Goal: Task Accomplishment & Management: Manage account settings

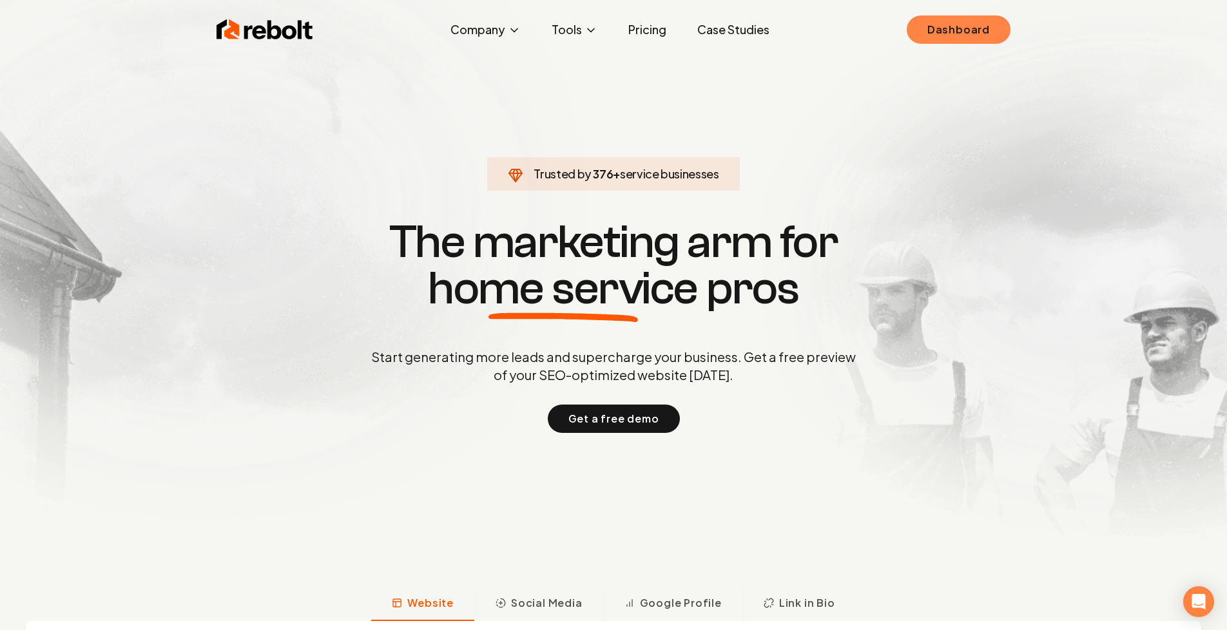
click at [946, 36] on link "Dashboard" at bounding box center [959, 29] width 104 height 28
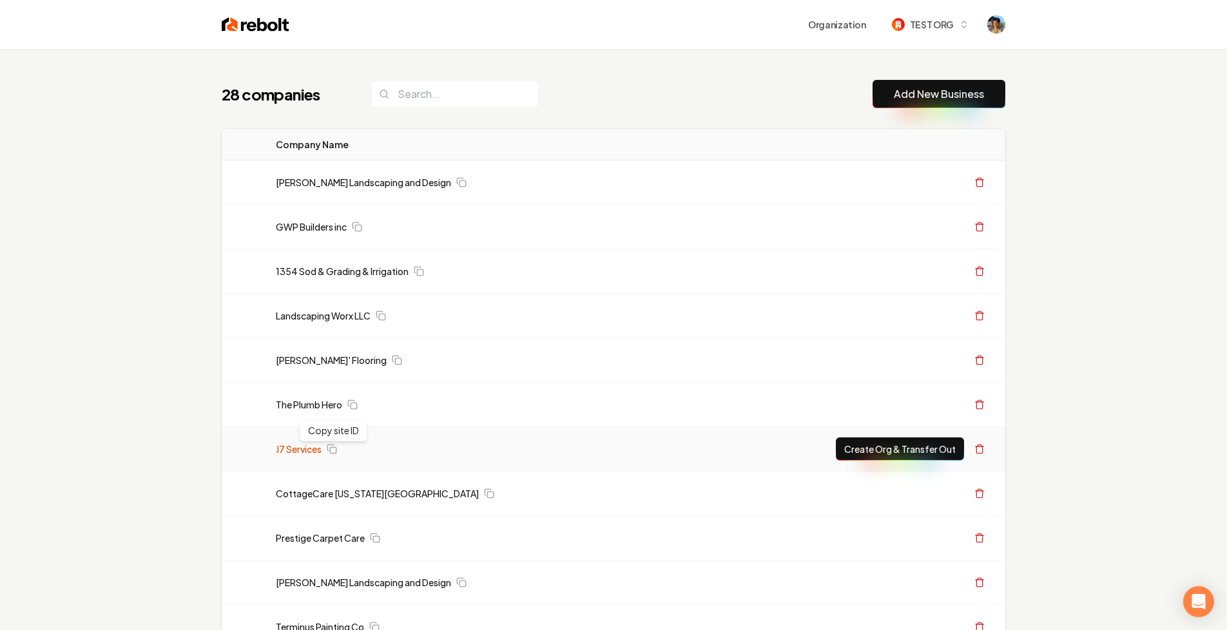
click at [298, 450] on link "J7 Services" at bounding box center [299, 449] width 46 height 13
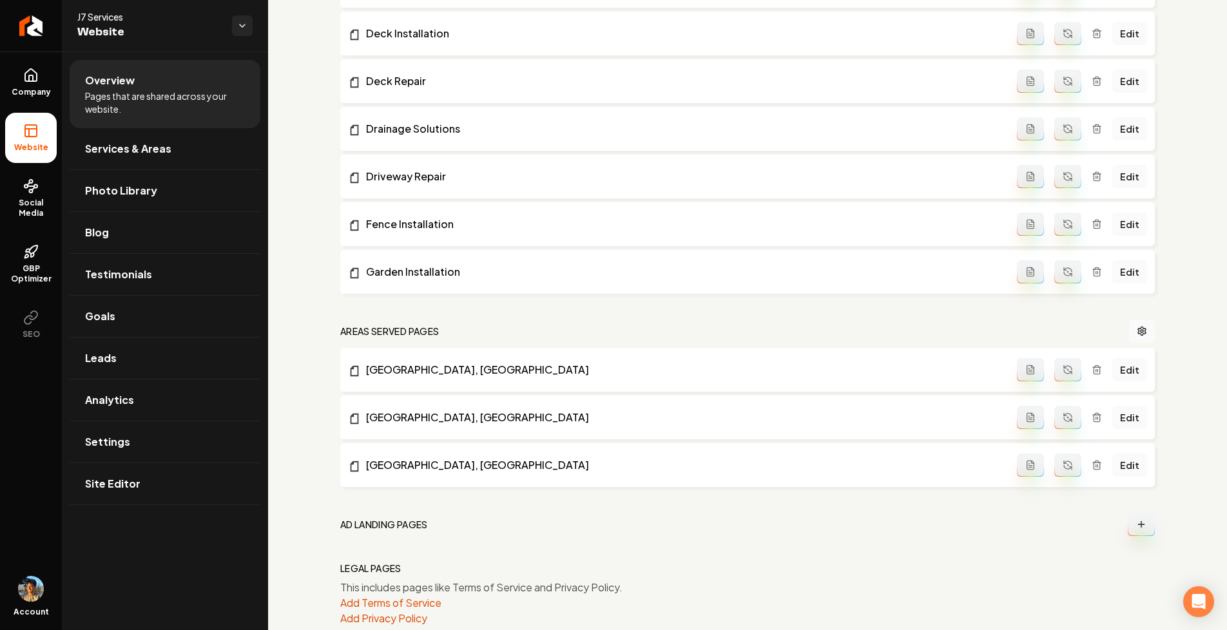
scroll to position [736, 0]
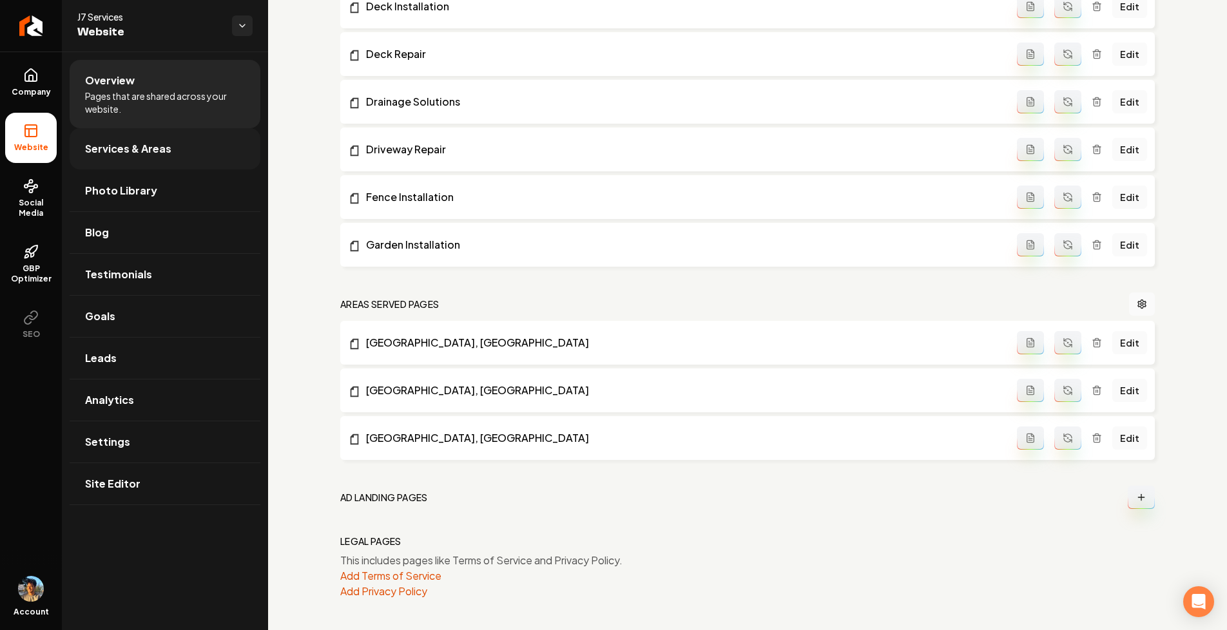
click at [175, 156] on link "Services & Areas" at bounding box center [165, 148] width 191 height 41
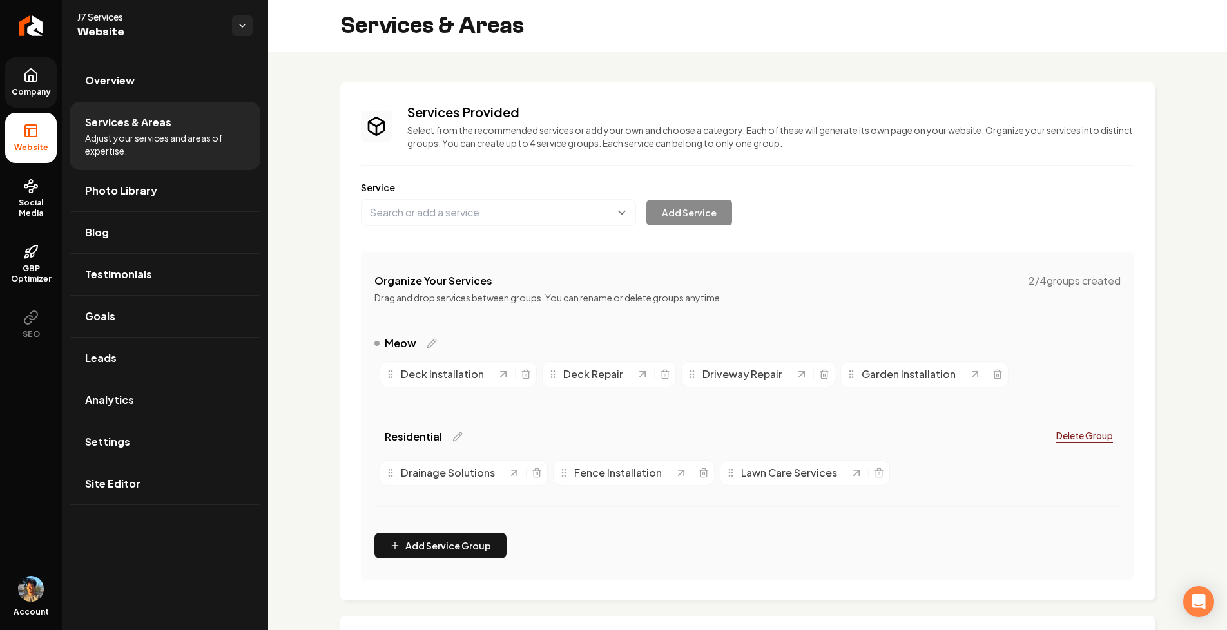
click at [17, 74] on link "Company" at bounding box center [31, 82] width 52 height 50
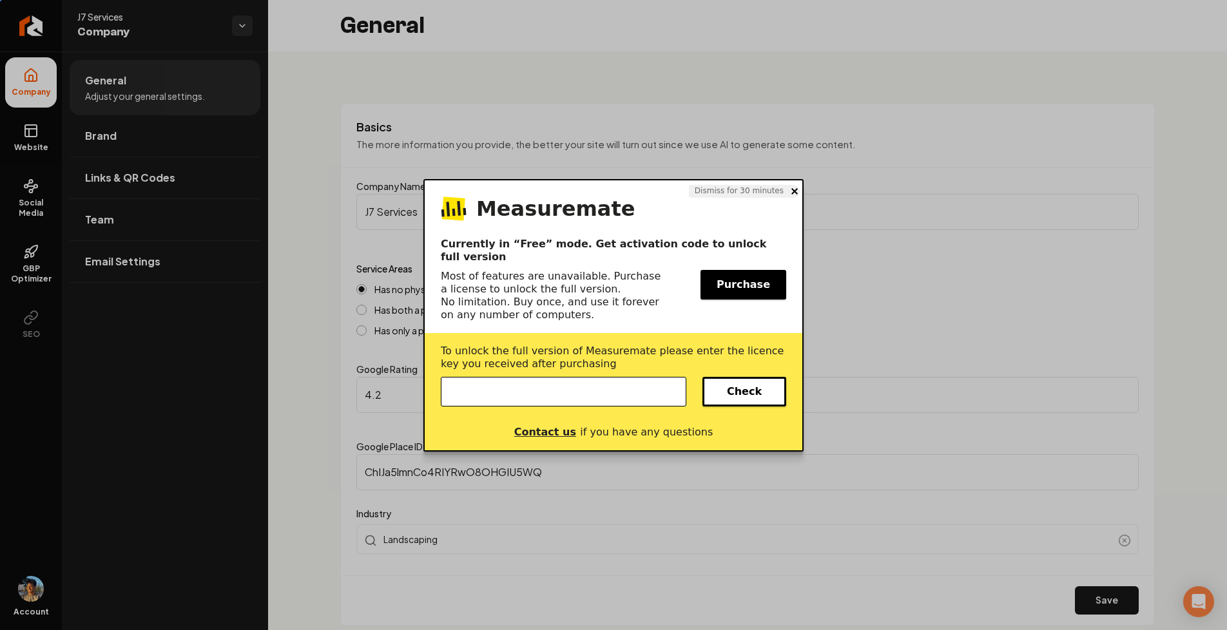
click at [792, 195] on button at bounding box center [795, 191] width 6 height 13
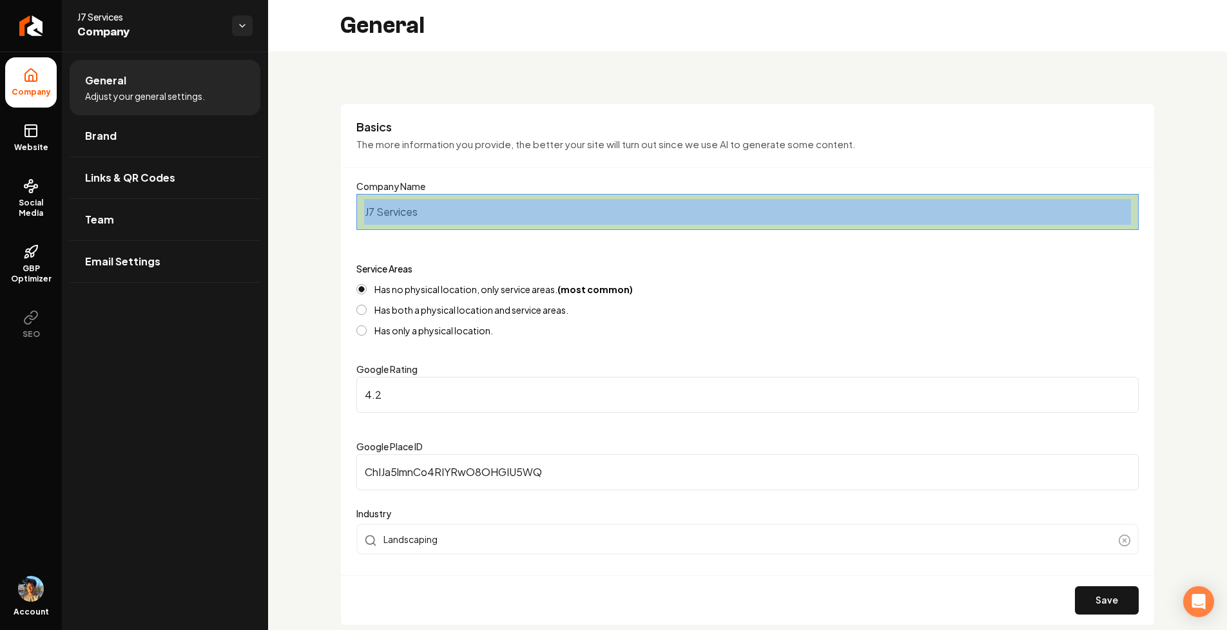
click at [359, 223] on div at bounding box center [747, 212] width 783 height 36
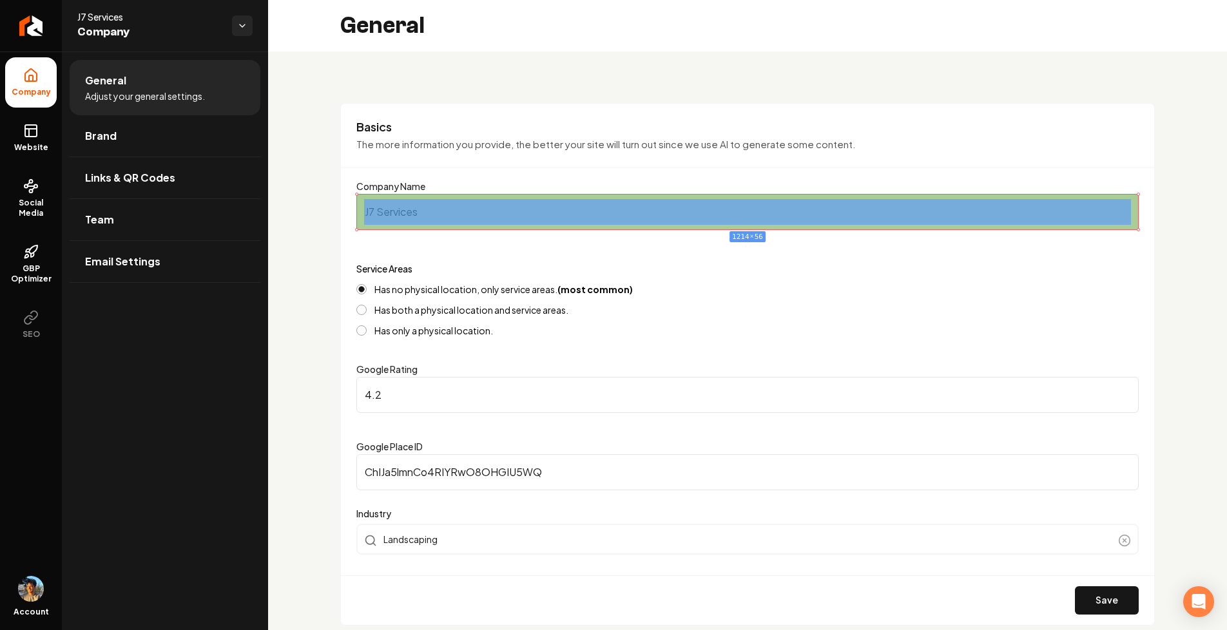
click at [1135, 206] on div "1214 × 56" at bounding box center [747, 212] width 783 height 36
click at [1137, 208] on div at bounding box center [1135, 212] width 8 height 26
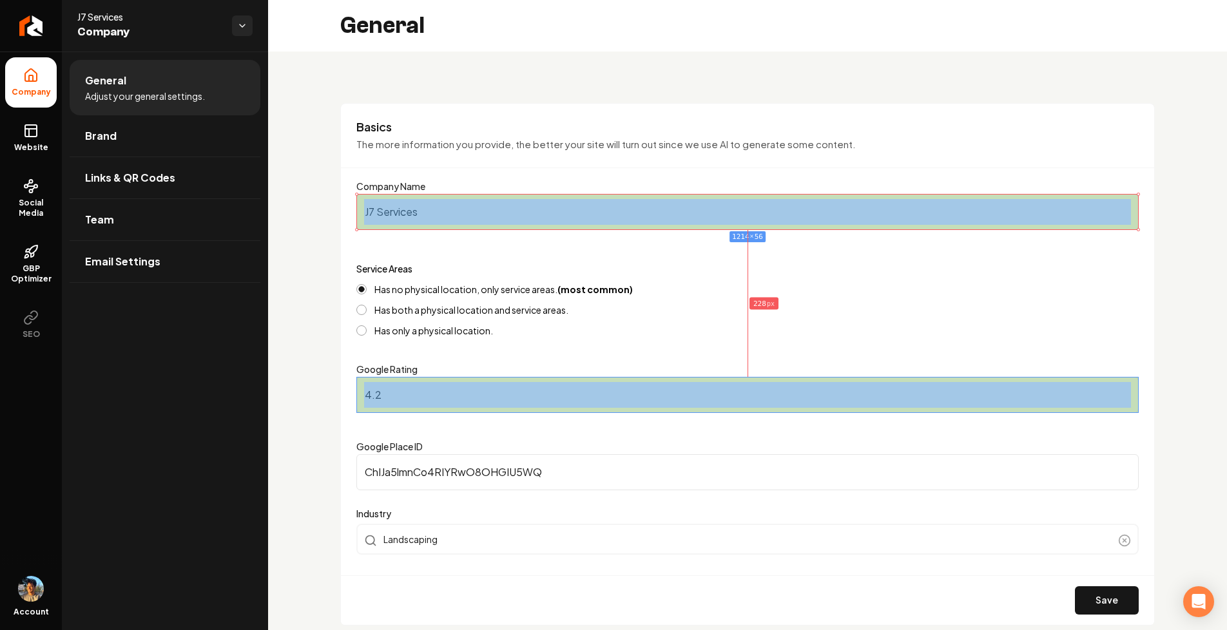
click at [360, 382] on div at bounding box center [747, 395] width 783 height 36
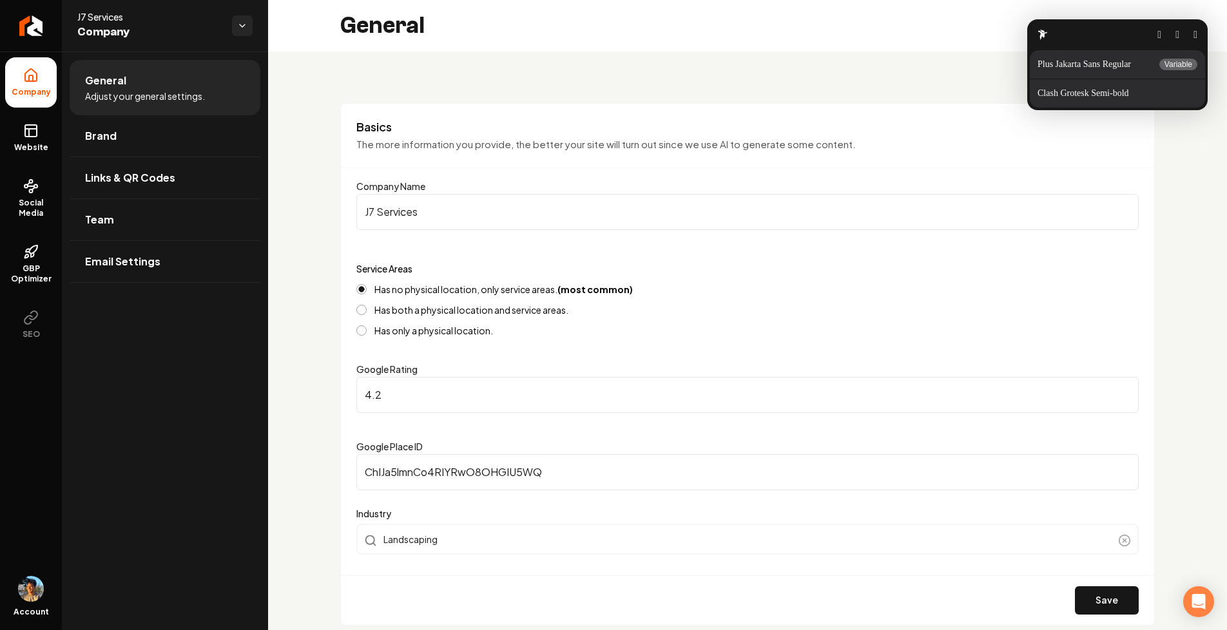
click at [398, 211] on input "J7 Services" at bounding box center [747, 212] width 783 height 36
click at [422, 157] on html "Company Website Social Media GBP Optimizer SEO Account J7 Services Company Gene…" at bounding box center [613, 315] width 1227 height 630
click at [1196, 34] on button "button" at bounding box center [1196, 35] width 4 height 10
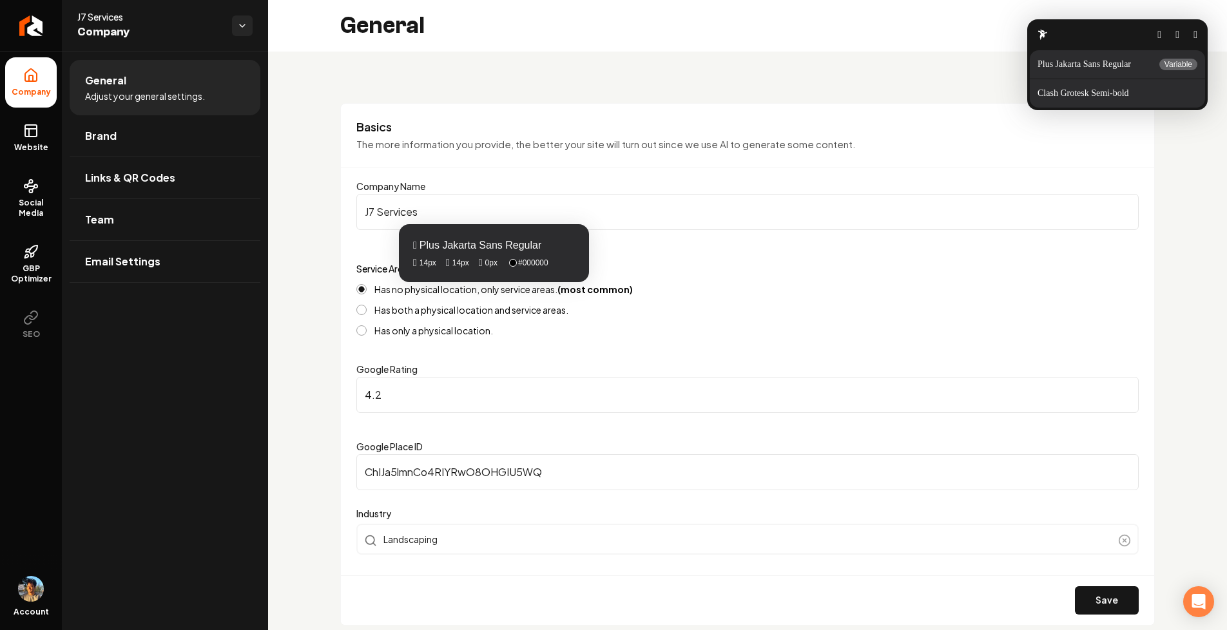
scroll to position [499, 0]
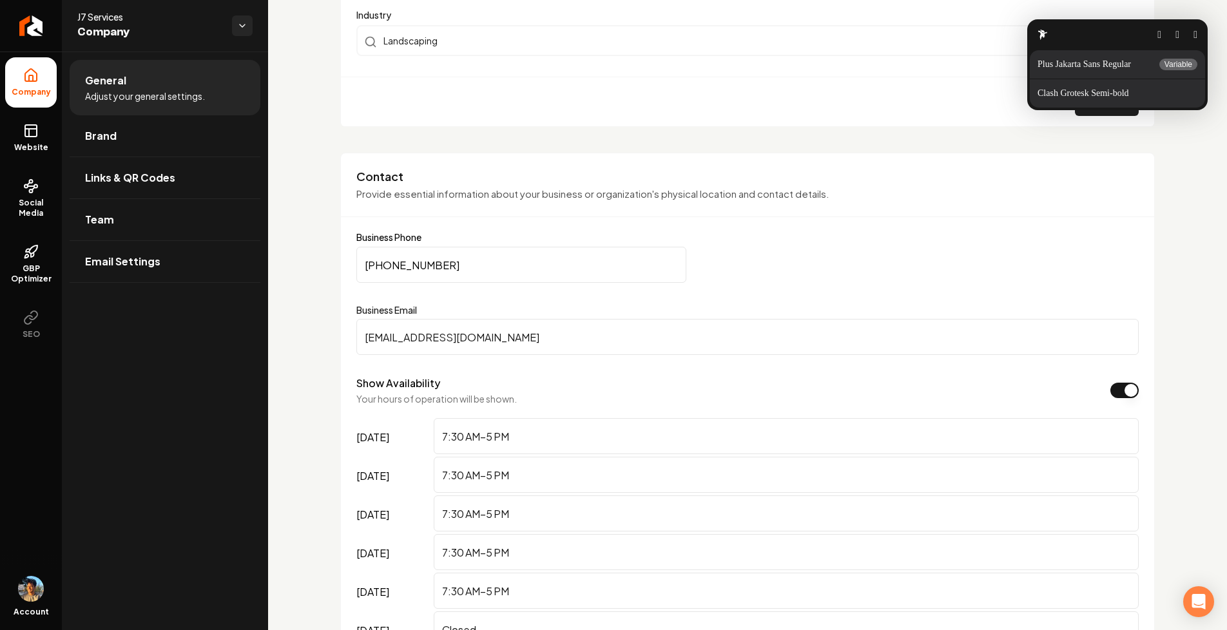
click at [452, 438] on input "7:30 AM–5 PM" at bounding box center [786, 436] width 705 height 36
click at [423, 344] on input "[EMAIL_ADDRESS][DOMAIN_NAME]" at bounding box center [747, 337] width 783 height 36
click at [1198, 32] on button "button" at bounding box center [1196, 35] width 4 height 10
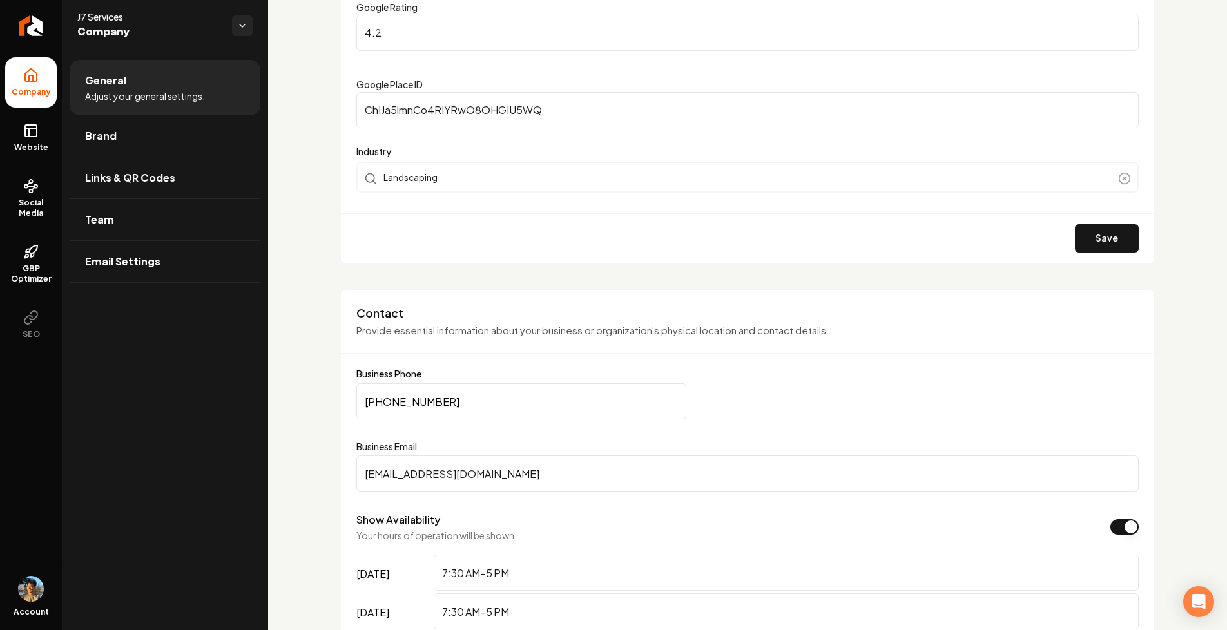
scroll to position [603, 0]
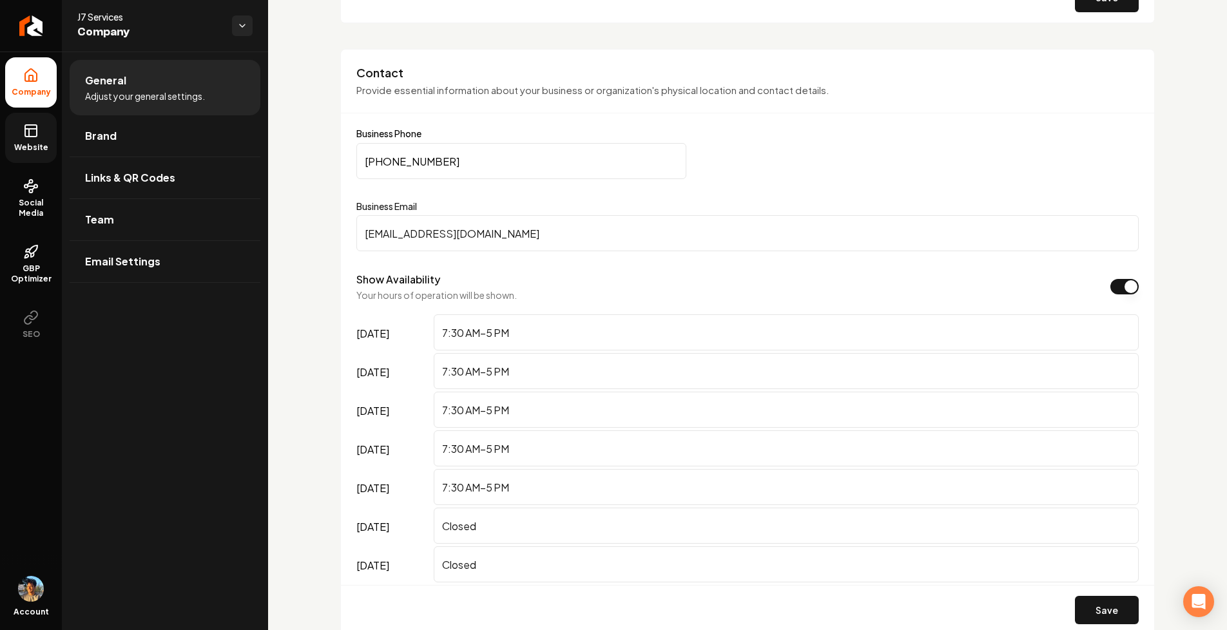
click at [46, 137] on link "Website" at bounding box center [31, 138] width 52 height 50
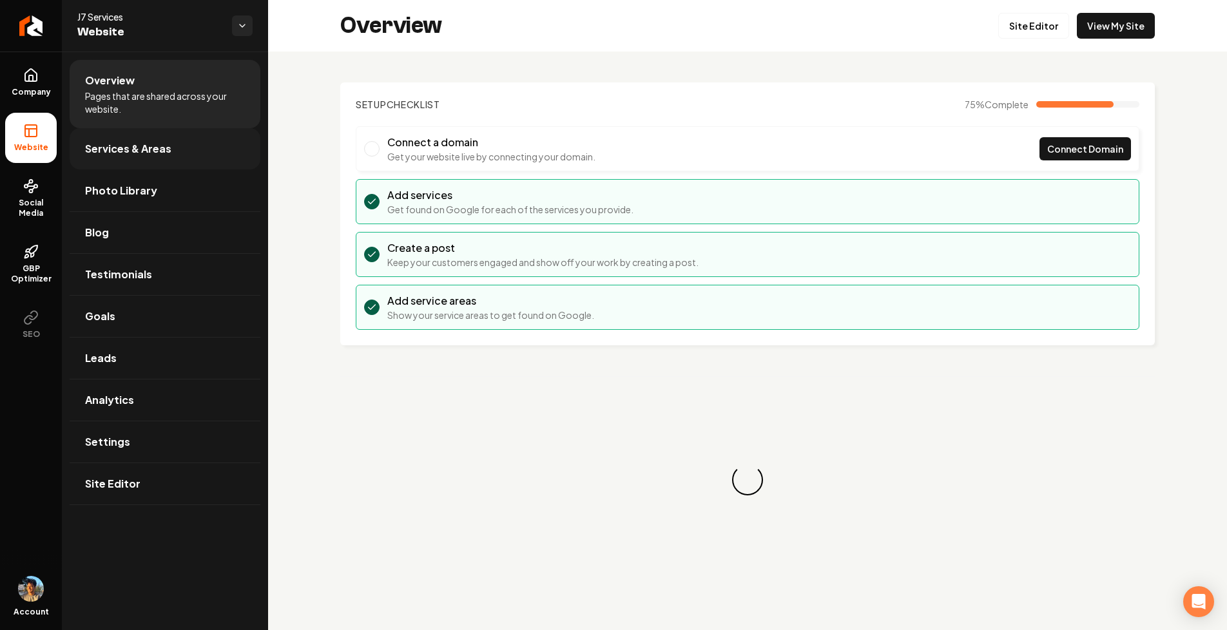
click at [187, 155] on link "Services & Areas" at bounding box center [165, 148] width 191 height 41
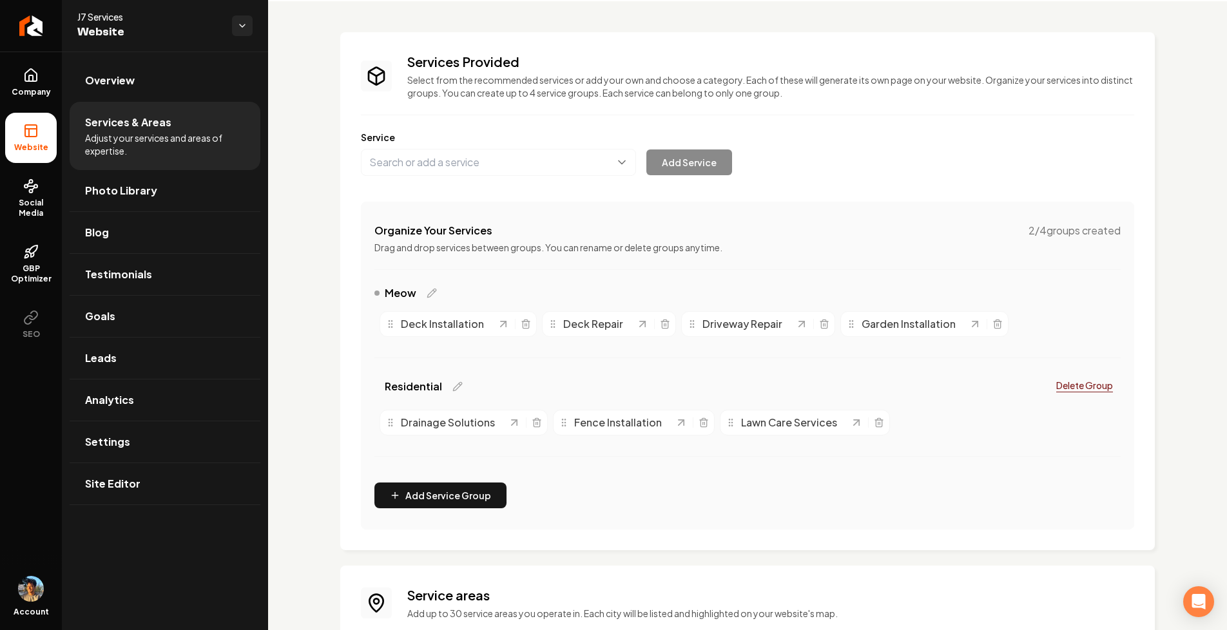
scroll to position [51, 0]
click at [500, 491] on div at bounding box center [439, 495] width 128 height 26
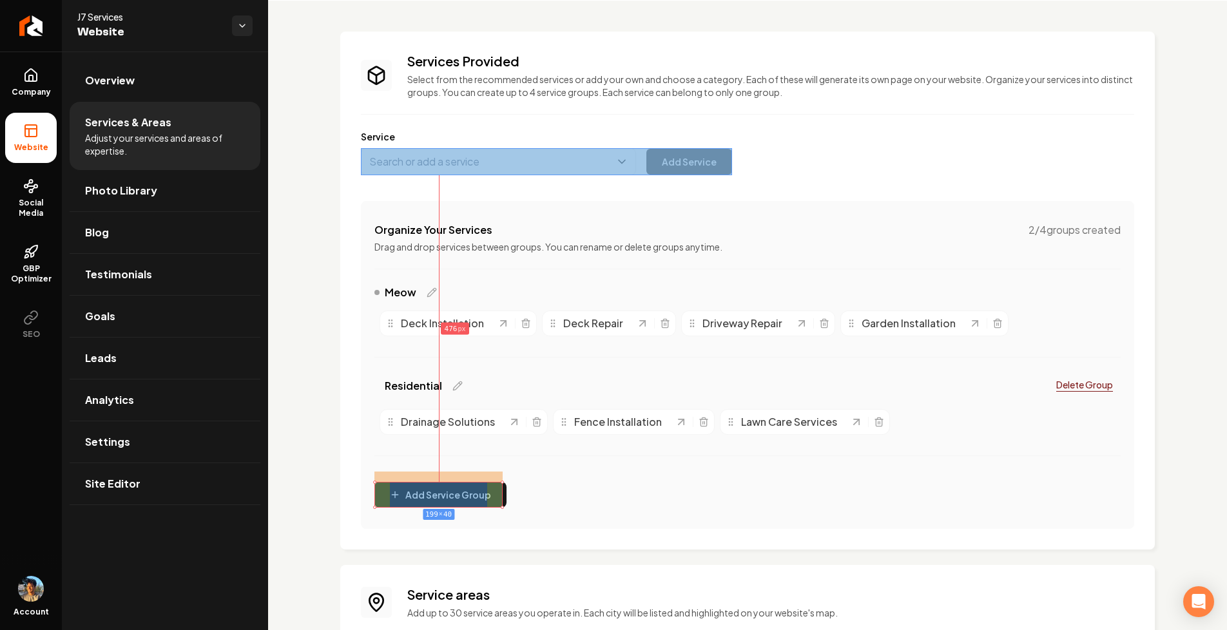
click at [729, 158] on div at bounding box center [546, 161] width 371 height 27
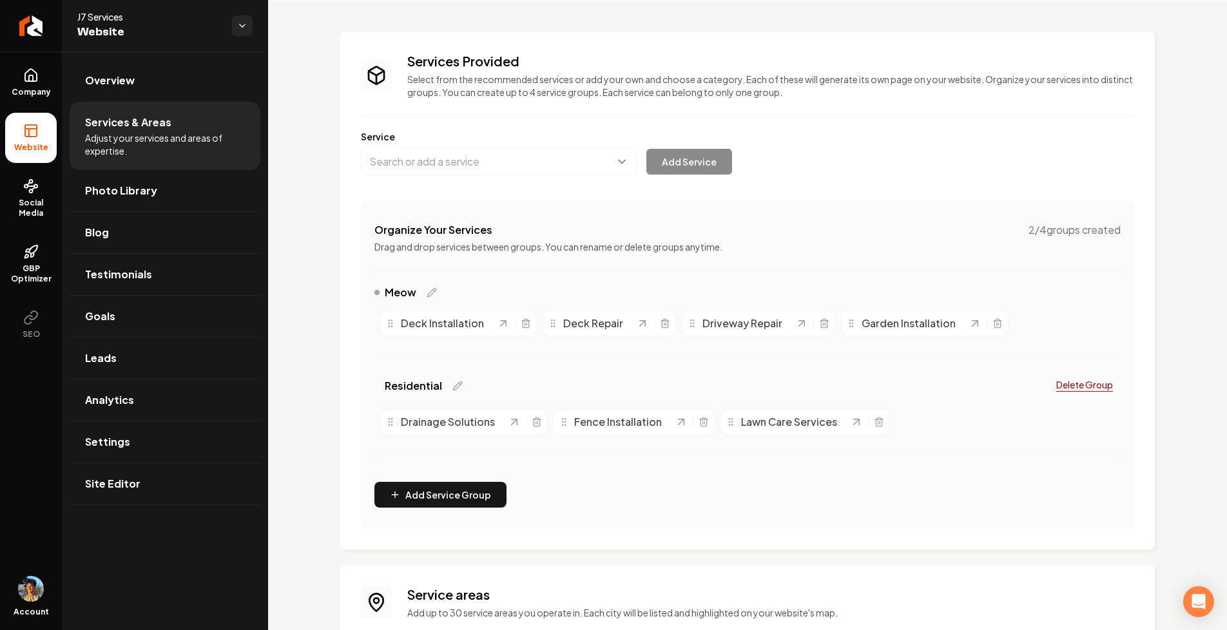
scroll to position [211, 0]
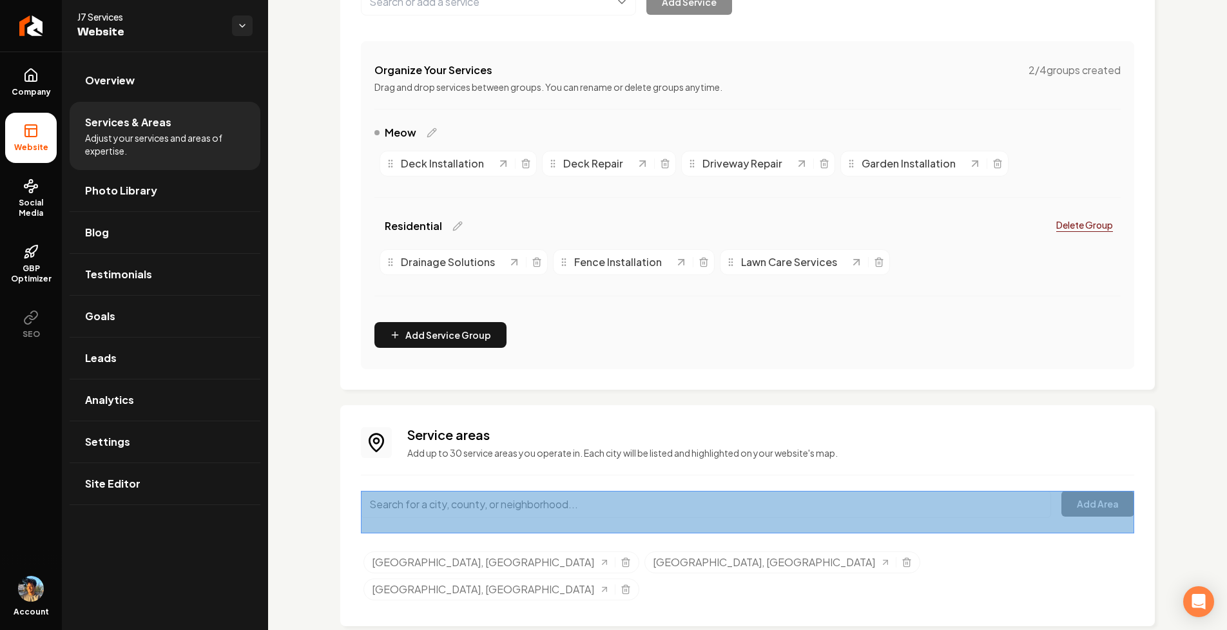
click at [1131, 496] on div at bounding box center [748, 512] width 774 height 43
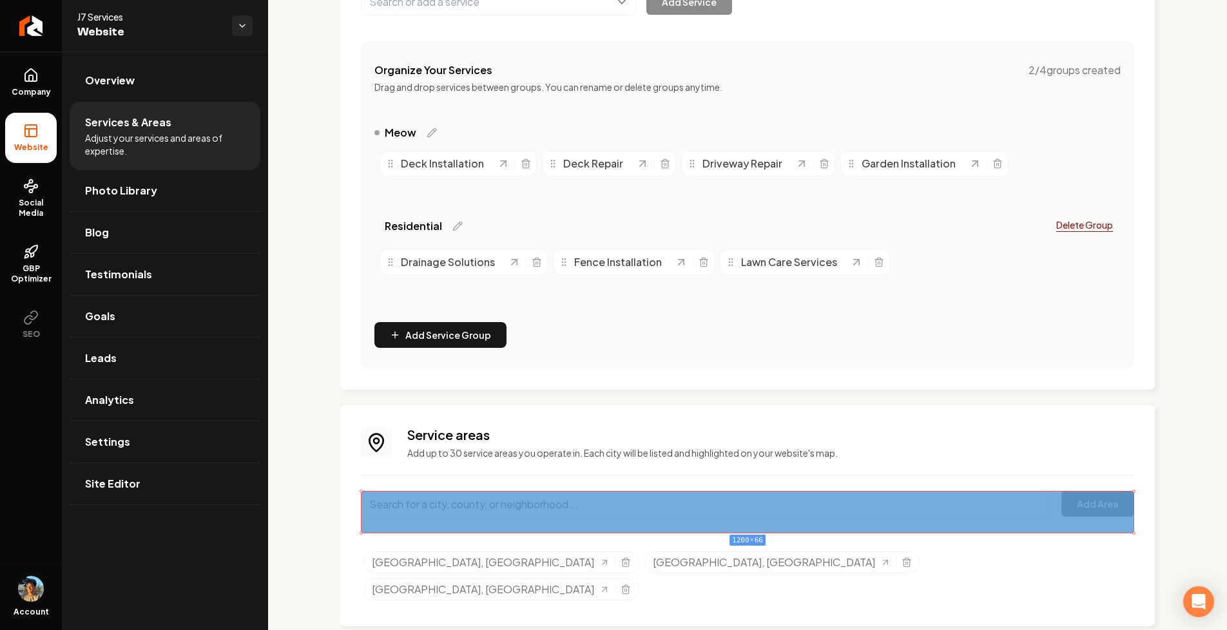
click at [1128, 509] on div "1200 × 66" at bounding box center [748, 512] width 774 height 43
click at [1068, 503] on div "1200 × 66" at bounding box center [748, 512] width 774 height 43
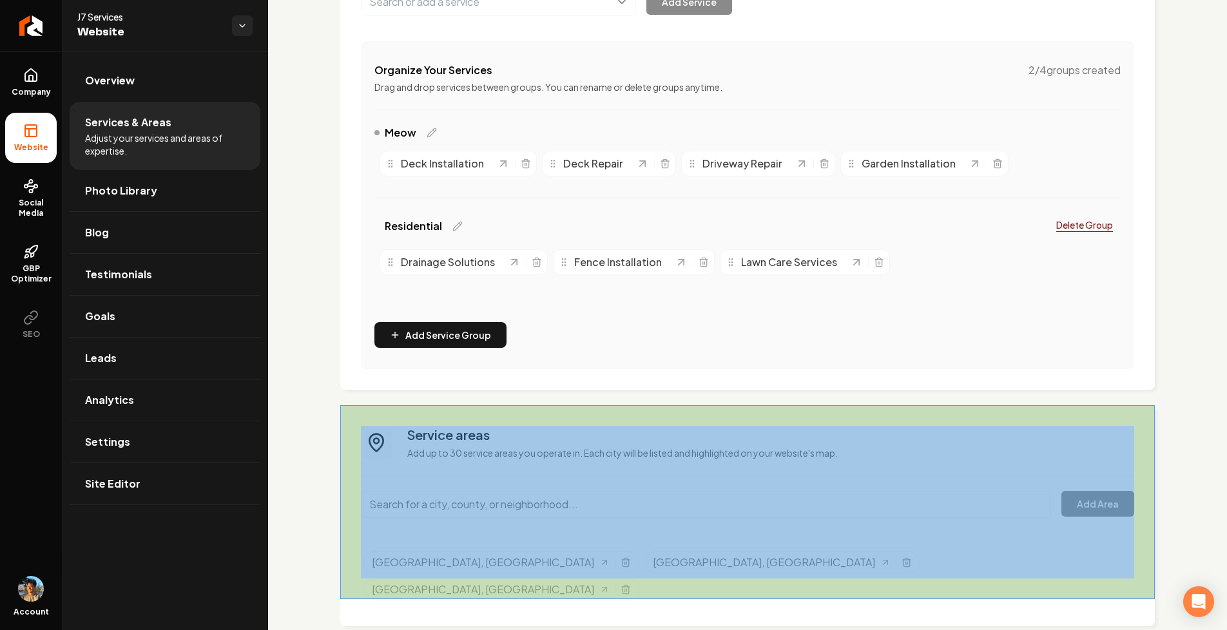
click at [1144, 434] on div at bounding box center [747, 502] width 815 height 194
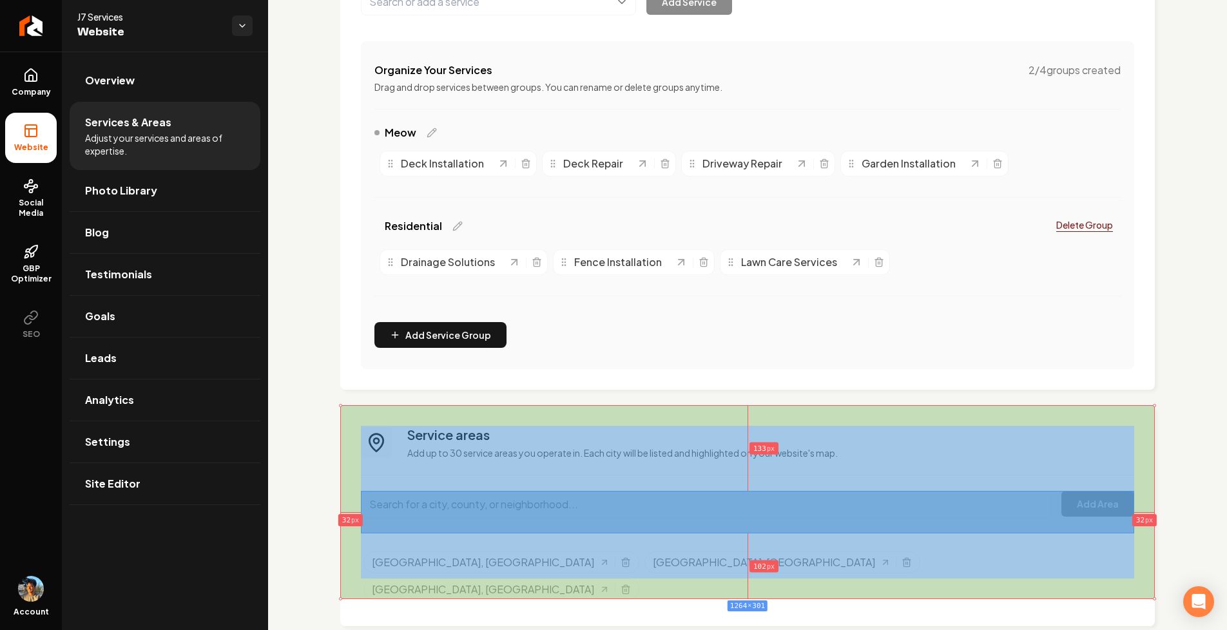
click at [1071, 507] on div "1264 × 301" at bounding box center [747, 502] width 815 height 194
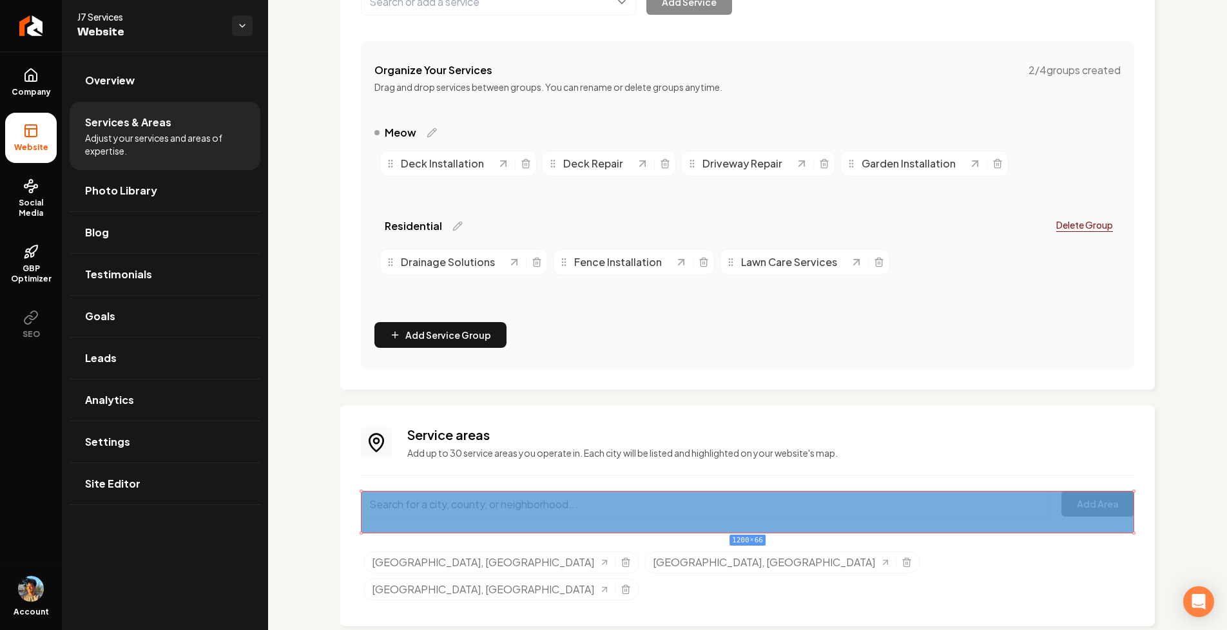
click at [1071, 507] on div "1200 × 66" at bounding box center [748, 512] width 774 height 43
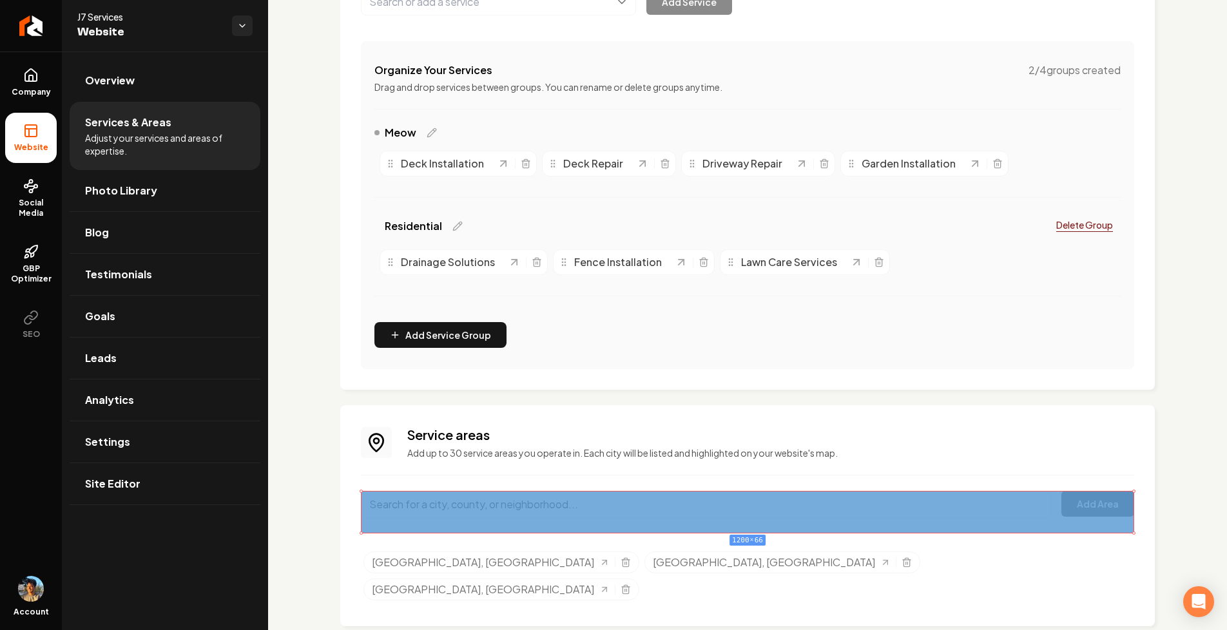
click at [1071, 507] on div "1200 × 66" at bounding box center [748, 512] width 774 height 43
click at [1106, 504] on div "1200 × 66" at bounding box center [748, 512] width 774 height 43
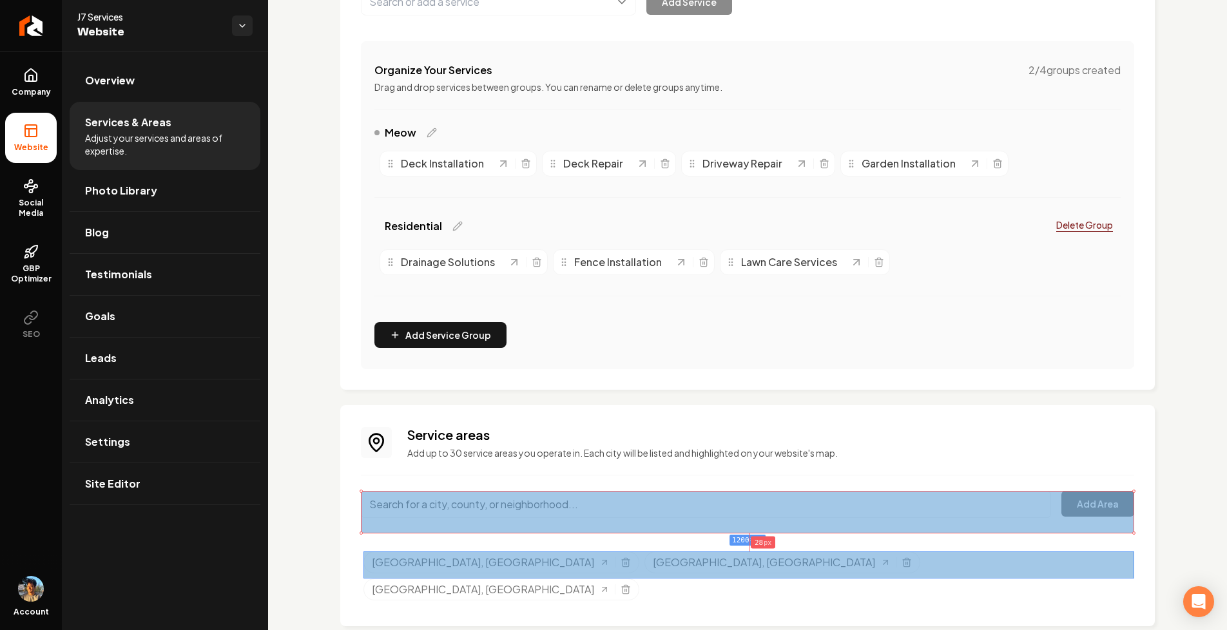
click at [777, 572] on div at bounding box center [749, 565] width 771 height 27
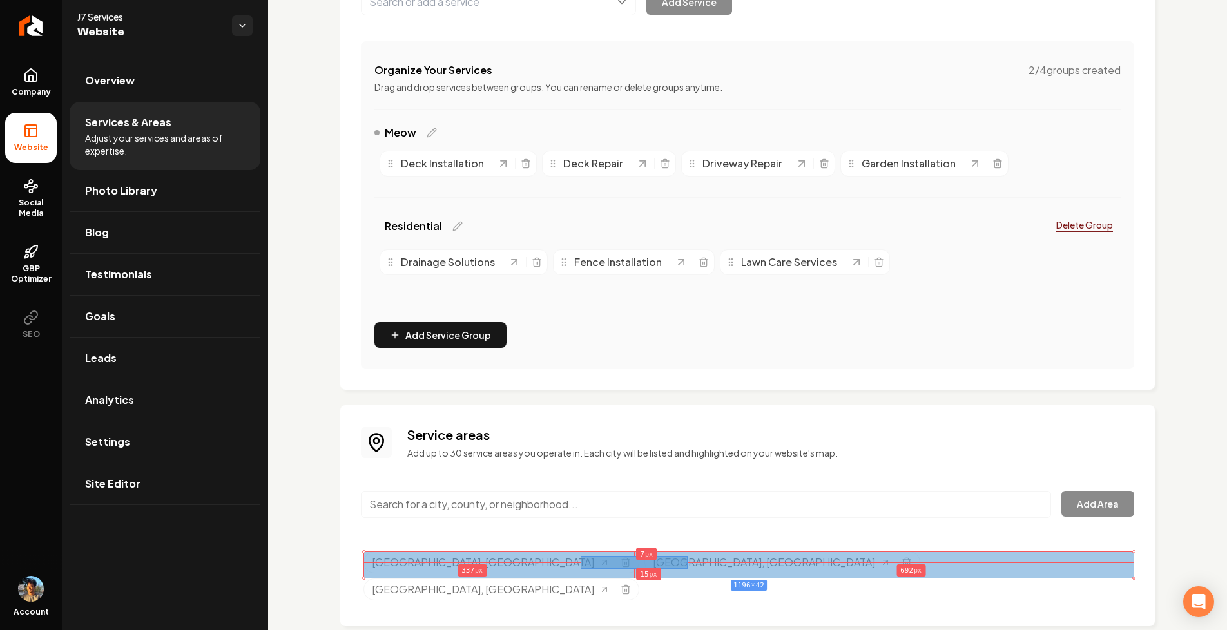
click at [685, 562] on div "1196 × 42" at bounding box center [749, 565] width 771 height 27
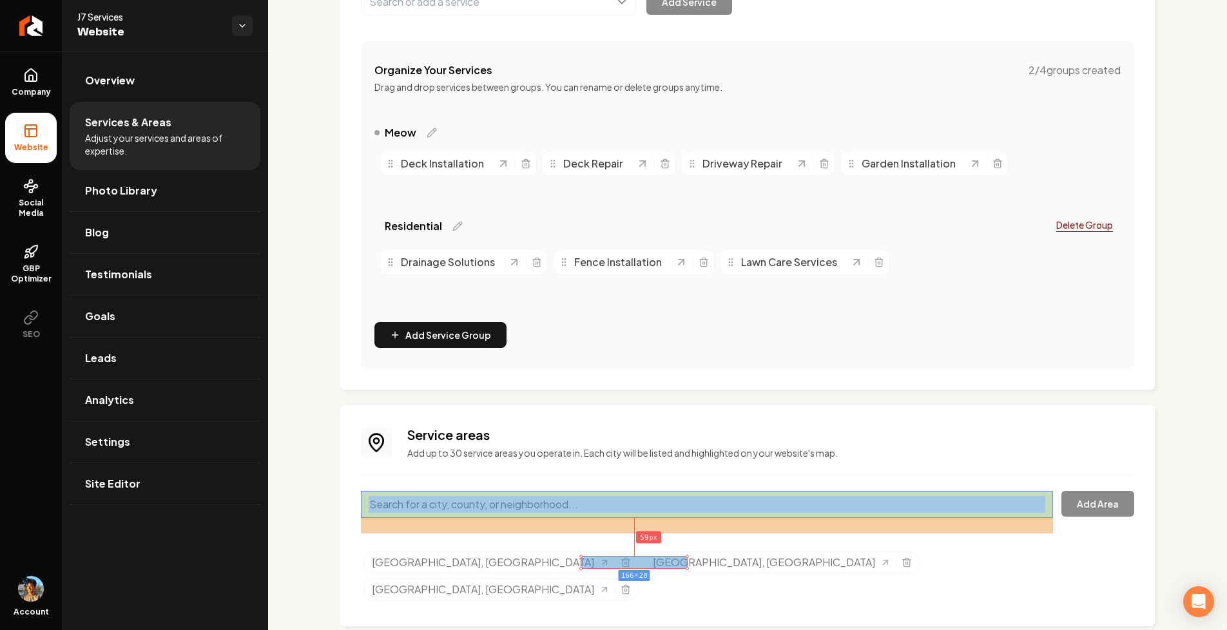
click at [1051, 501] on div at bounding box center [707, 504] width 692 height 27
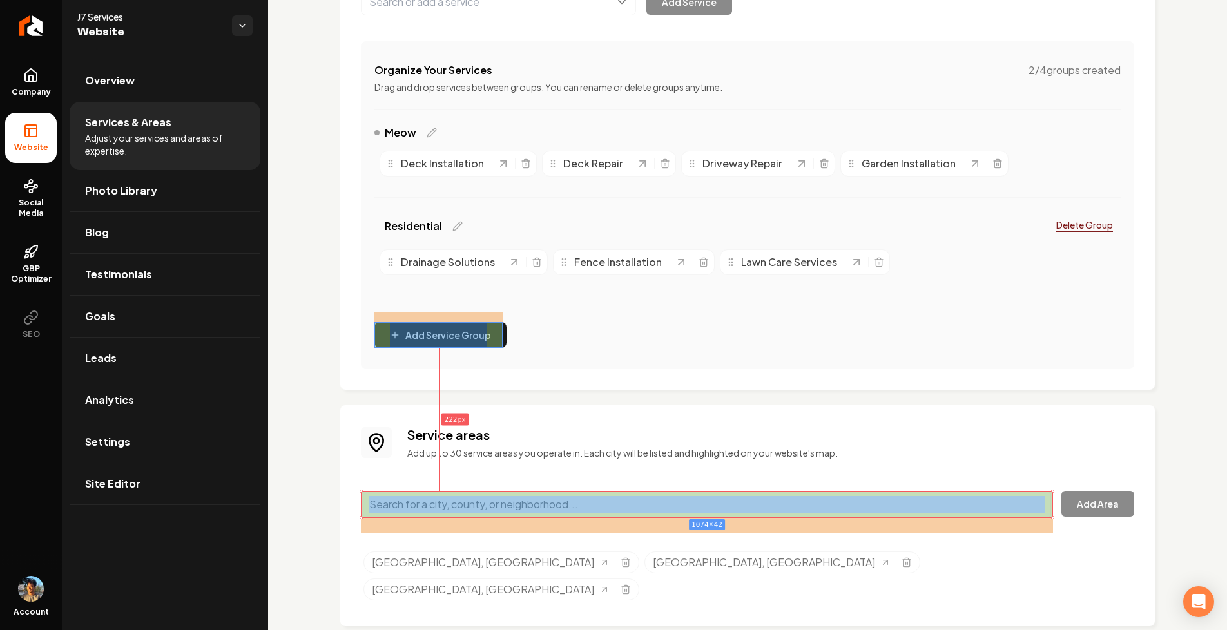
click at [498, 338] on div at bounding box center [439, 335] width 128 height 26
